Goal: Task Accomplishment & Management: Complete application form

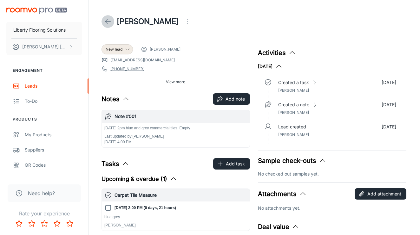
click at [110, 22] on line at bounding box center [107, 22] width 5 height 0
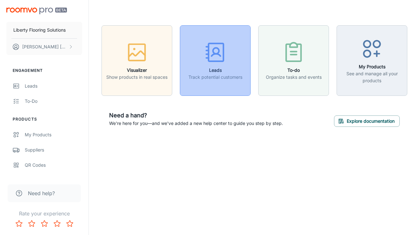
click at [218, 54] on icon "button" at bounding box center [215, 55] width 9 height 2
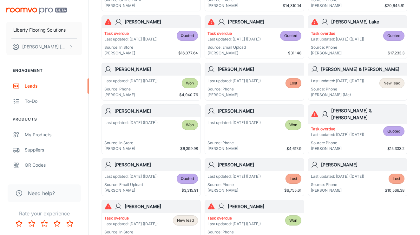
scroll to position [360, 0]
click at [246, 112] on h6 "[PERSON_NAME]" at bounding box center [258, 110] width 83 height 7
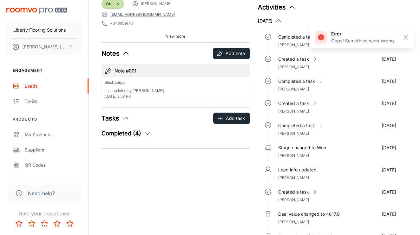
scroll to position [46, 0]
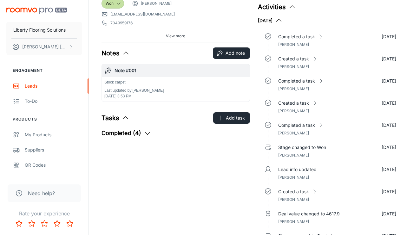
click at [135, 131] on button "Completed (4)" at bounding box center [126, 133] width 50 height 9
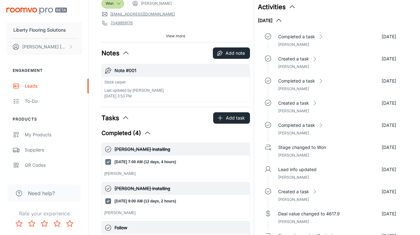
scroll to position [76, 0]
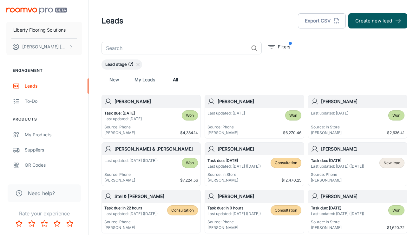
click at [166, 43] on input "text" at bounding box center [174, 48] width 147 height 13
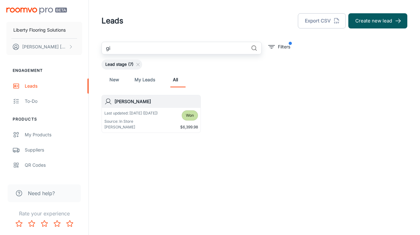
type input "g"
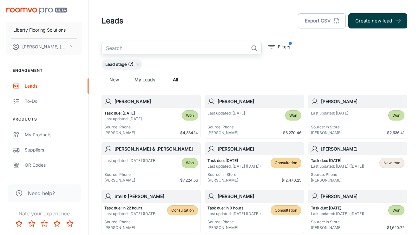
click at [358, 21] on button "Create new lead" at bounding box center [377, 20] width 59 height 15
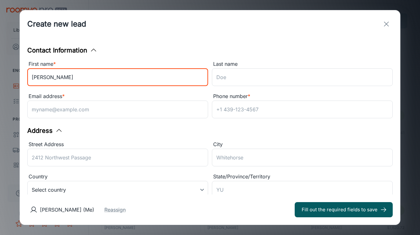
type input "[PERSON_NAME]"
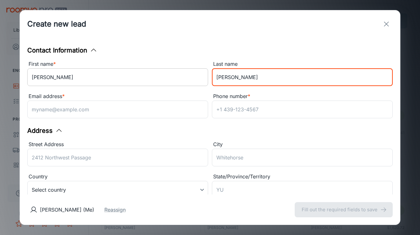
type input "[PERSON_NAME]"
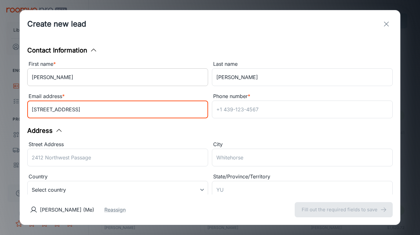
type input "[STREET_ADDRESS]"
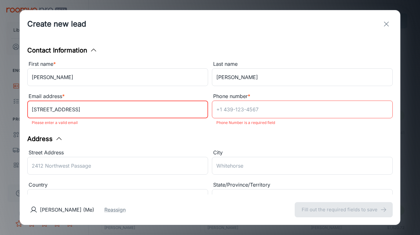
drag, startPoint x: 91, startPoint y: 107, endPoint x: -1, endPoint y: 101, distance: 91.5
click at [0, 101] on html "Liberty Flooring Solutions [PERSON_NAME] Engagement Leads To-do Products My Pro…" at bounding box center [210, 117] width 420 height 235
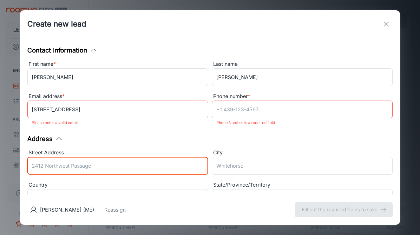
paste input "[STREET_ADDRESS]"
type input "[STREET_ADDRESS]"
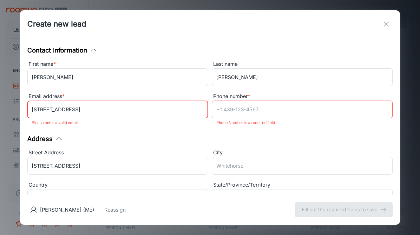
drag, startPoint x: 103, startPoint y: 112, endPoint x: 1, endPoint y: 69, distance: 111.6
click at [4, 76] on div "Create new lead Contact Information First name * [PERSON_NAME] ​ Last name [PER…" at bounding box center [210, 117] width 420 height 235
type input "[EMAIL_ADDRESS][DOMAIN_NAME]"
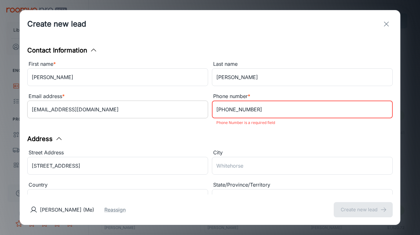
scroll to position [45, 0]
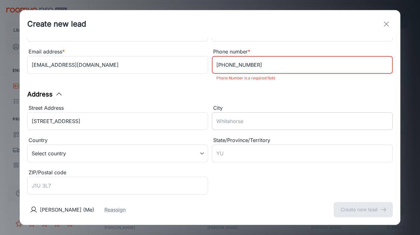
type input "[PHONE_NUMBER]"
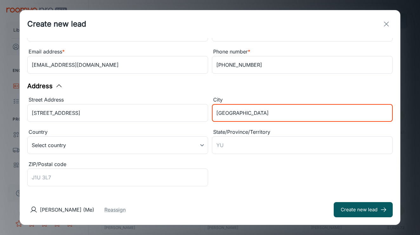
type input "[GEOGRAPHIC_DATA]"
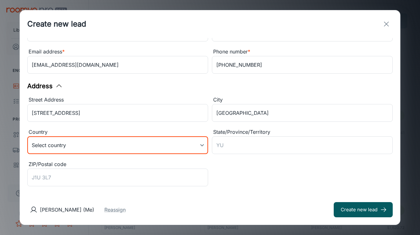
click at [162, 141] on body "Liberty Flooring Solutions [PERSON_NAME] Engagement Leads To-do Products My Pro…" at bounding box center [210, 117] width 420 height 235
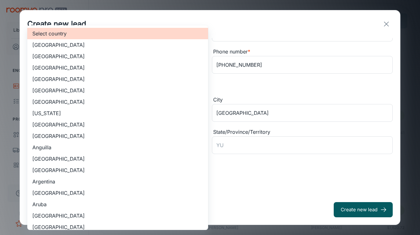
click at [99, 56] on li "[GEOGRAPHIC_DATA]" at bounding box center [117, 56] width 181 height 11
type input "US"
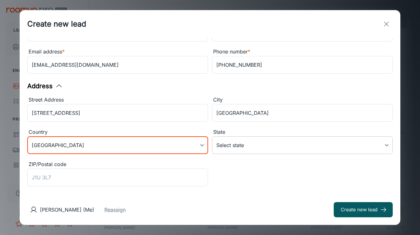
click at [251, 149] on body "Liberty Flooring Solutions [PERSON_NAME] Engagement Leads To-do Products My Pro…" at bounding box center [210, 117] width 420 height 235
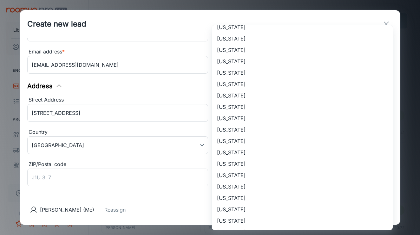
scroll to position [203, 0]
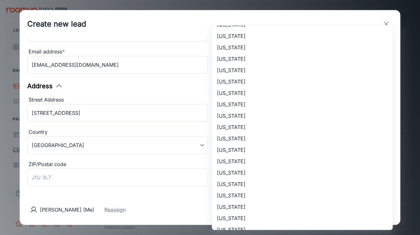
click at [252, 220] on li "[US_STATE]" at bounding box center [302, 218] width 181 height 11
type input "[US_STATE]"
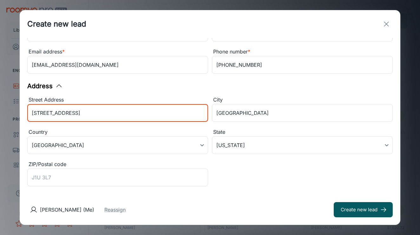
drag, startPoint x: 105, startPoint y: 113, endPoint x: -7, endPoint y: 107, distance: 112.0
click at [0, 107] on html "Liberty Flooring Solutions [PERSON_NAME] Engagement Leads To-do Products My Pro…" at bounding box center [210, 117] width 420 height 235
click at [93, 174] on input "ZIP/Postal code" at bounding box center [117, 178] width 181 height 18
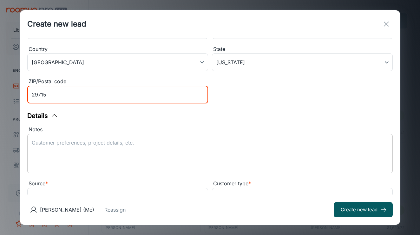
scroll to position [154, 0]
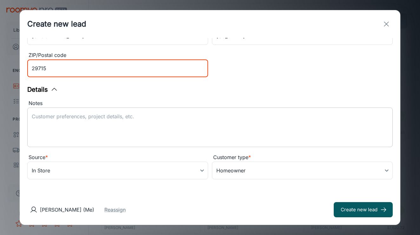
type input "29715"
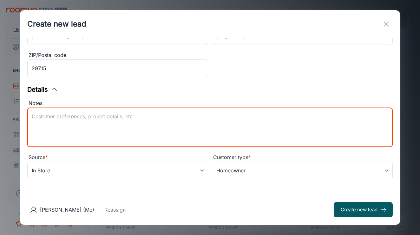
click at [135, 137] on textarea "Notes" at bounding box center [210, 127] width 356 height 29
type textarea "Carpet"
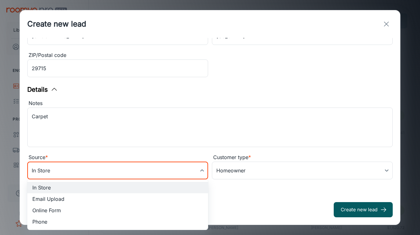
click at [152, 169] on body "Liberty Flooring Solutions [PERSON_NAME] Engagement Leads To-do Products My Pro…" at bounding box center [210, 117] width 420 height 235
click at [71, 222] on li "Phone" at bounding box center [117, 221] width 181 height 11
type input "phone"
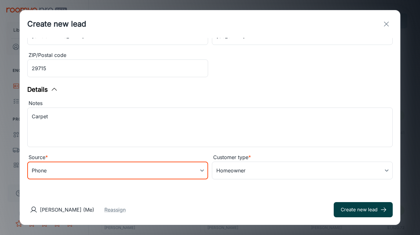
click at [368, 212] on button "Create new lead" at bounding box center [362, 209] width 59 height 15
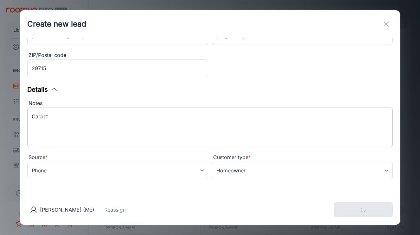
type input "in_store"
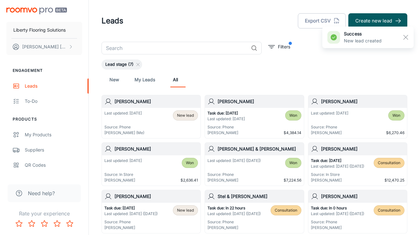
click at [161, 102] on h6 "[PERSON_NAME]" at bounding box center [155, 101] width 83 height 7
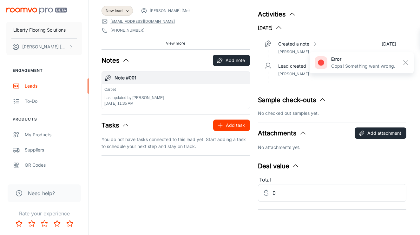
scroll to position [39, 0]
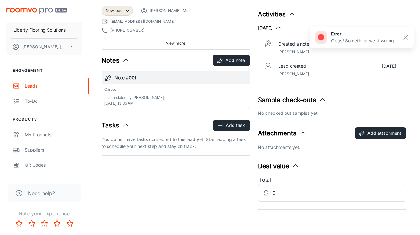
click at [239, 117] on div "New lead [PERSON_NAME] (Me) [EMAIL_ADDRESS][DOMAIN_NAME] [PHONE_NUMBER] [STREET…" at bounding box center [174, 105] width 152 height 209
click at [235, 124] on button "Add task" at bounding box center [231, 125] width 37 height 11
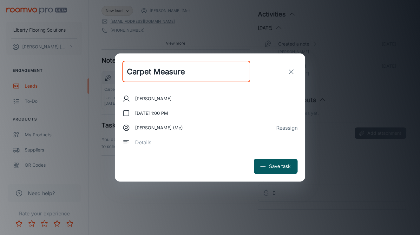
type input "Carpet Measure"
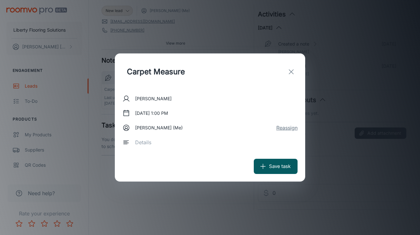
click at [287, 128] on button "Reassign" at bounding box center [286, 128] width 21 height 8
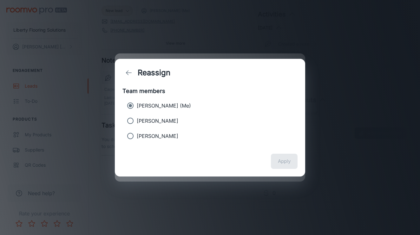
click at [277, 138] on label "[PERSON_NAME]" at bounding box center [205, 136] width 163 height 13
click at [137, 138] on input "[PERSON_NAME]" at bounding box center [130, 136] width 13 height 13
radio input "true"
click at [164, 105] on p "[PERSON_NAME] (Me)" at bounding box center [164, 106] width 54 height 8
click at [137, 105] on input "[PERSON_NAME] (Me)" at bounding box center [130, 105] width 13 height 13
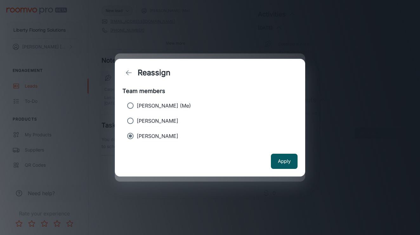
radio input "true"
radio input "false"
click at [132, 76] on button "back" at bounding box center [128, 73] width 13 height 13
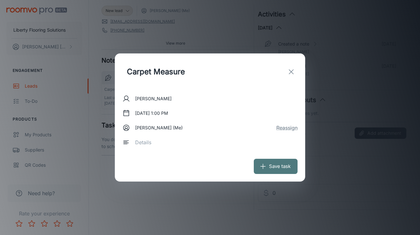
click at [267, 169] on button "Save task" at bounding box center [275, 166] width 44 height 15
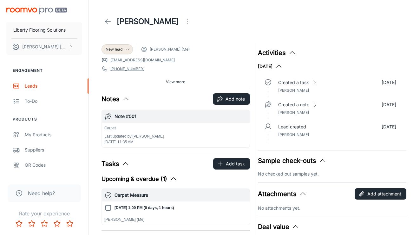
scroll to position [0, 0]
click at [42, 12] on img "scrollable content" at bounding box center [36, 11] width 61 height 7
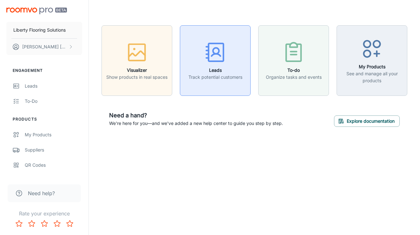
click at [220, 56] on icon "button" at bounding box center [215, 55] width 9 height 2
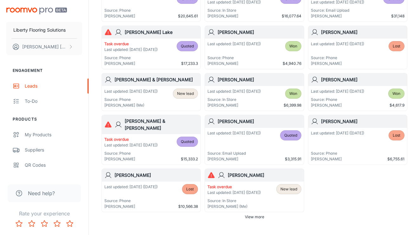
scroll to position [397, 0]
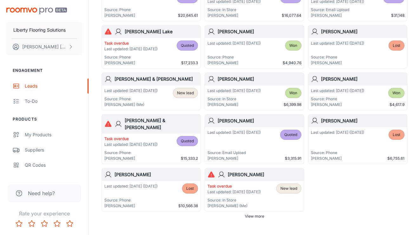
click at [234, 99] on p "Source: In Store" at bounding box center [233, 99] width 53 height 6
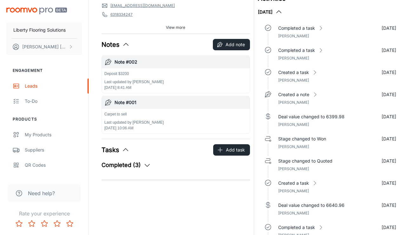
scroll to position [54, 0]
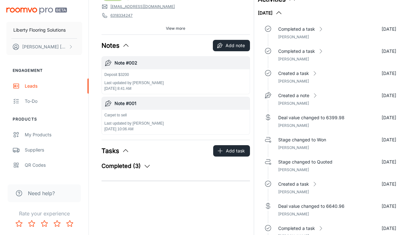
click at [131, 170] on button "Completed (3)" at bounding box center [125, 166] width 49 height 9
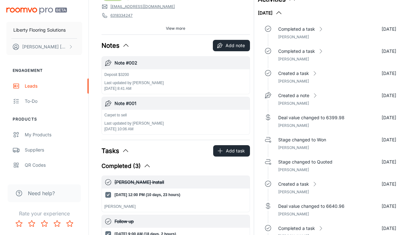
scroll to position [106, 0]
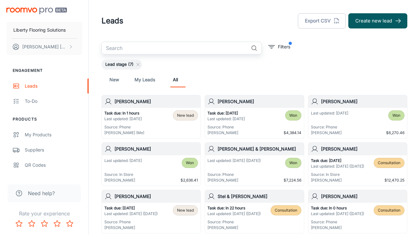
click at [173, 52] on input "text" at bounding box center [174, 48] width 147 height 13
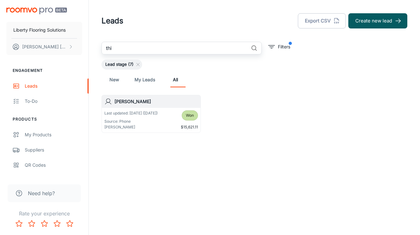
type input "thi"
click at [131, 112] on p "Last updated: [DATE] ([DATE])" at bounding box center [130, 114] width 53 height 6
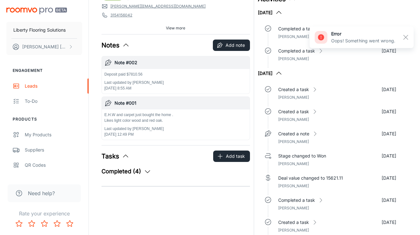
scroll to position [71, 0]
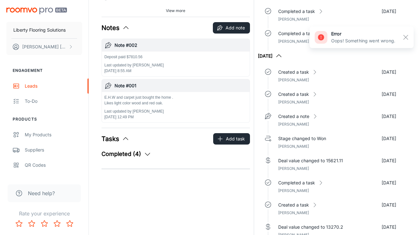
click at [132, 152] on button "Completed (4)" at bounding box center [126, 154] width 50 height 9
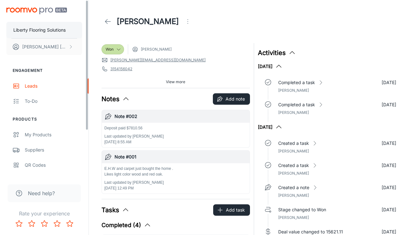
scroll to position [0, 0]
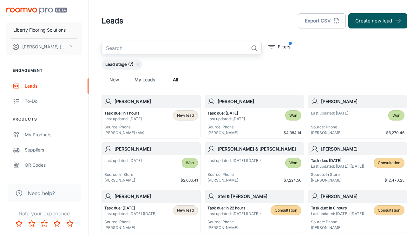
click at [192, 51] on input "text" at bounding box center [174, 48] width 147 height 13
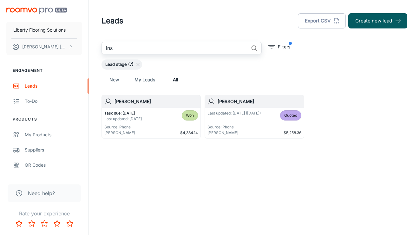
type input "ins"
click at [142, 107] on div "[PERSON_NAME]" at bounding box center [151, 101] width 99 height 13
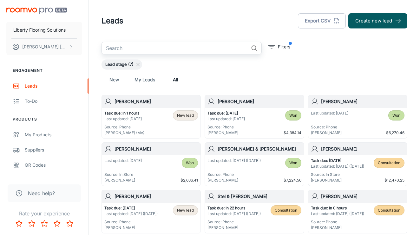
click at [154, 51] on input "text" at bounding box center [174, 48] width 147 height 13
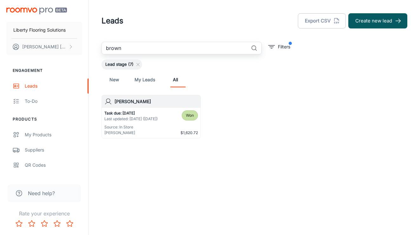
type input "brown"
click at [148, 110] on div "Task due: [DATE] Last updated: [DATE] ([DATE]) Source: In Store [PERSON_NAME] W…" at bounding box center [151, 123] width 99 height 30
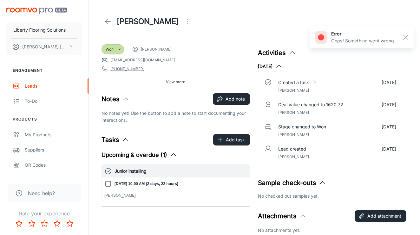
scroll to position [64, 0]
